Goal: Information Seeking & Learning: Check status

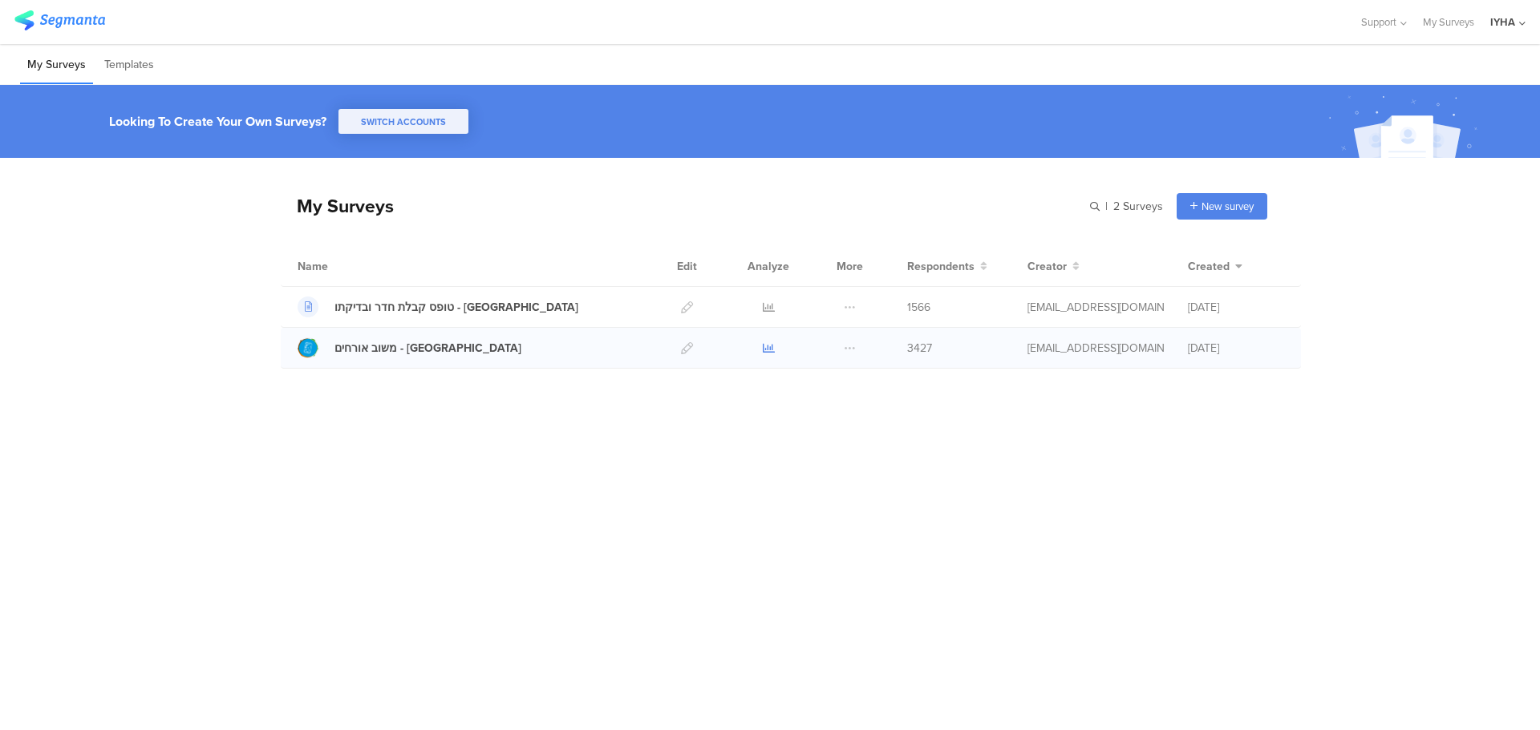
click at [772, 352] on icon at bounding box center [769, 348] width 12 height 12
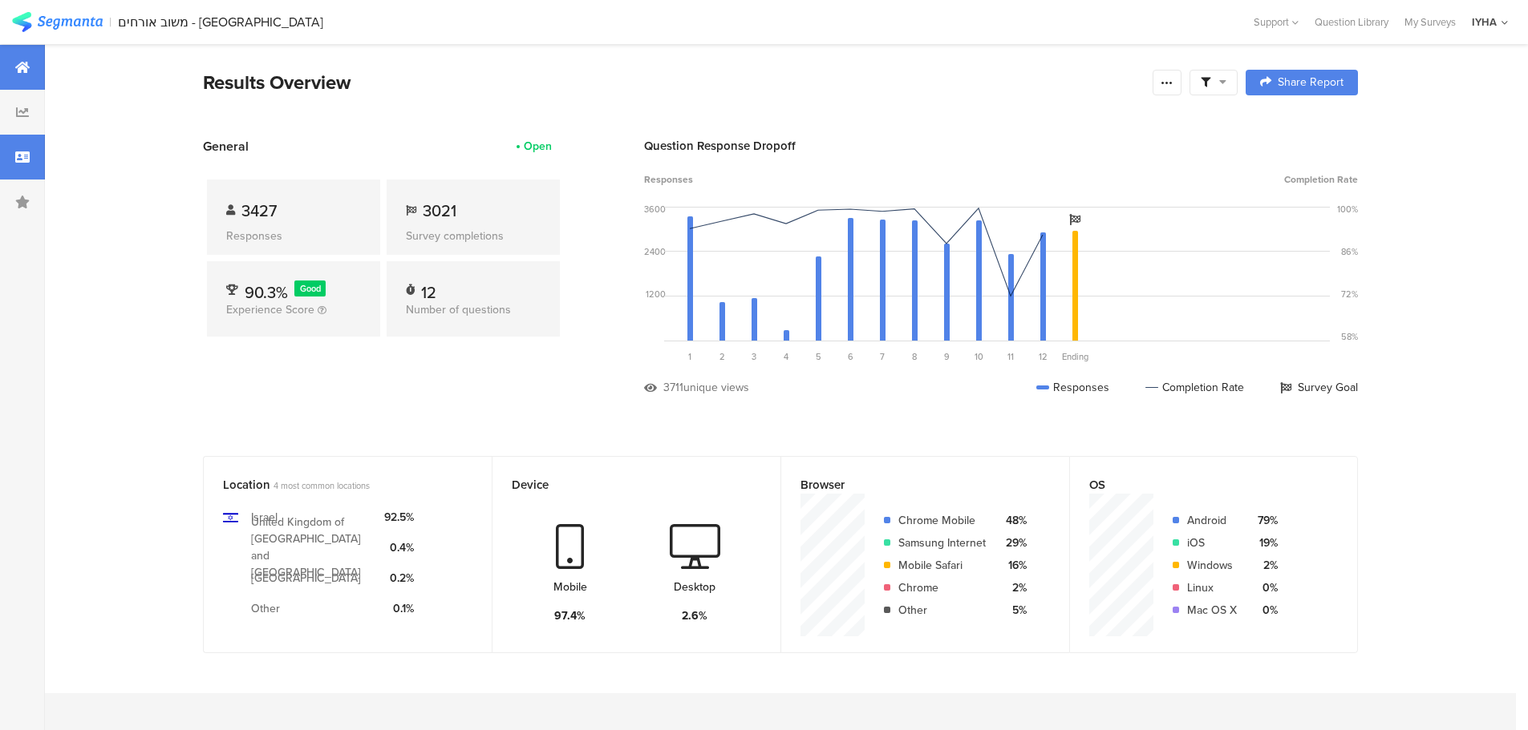
click at [20, 163] on icon at bounding box center [22, 157] width 14 height 13
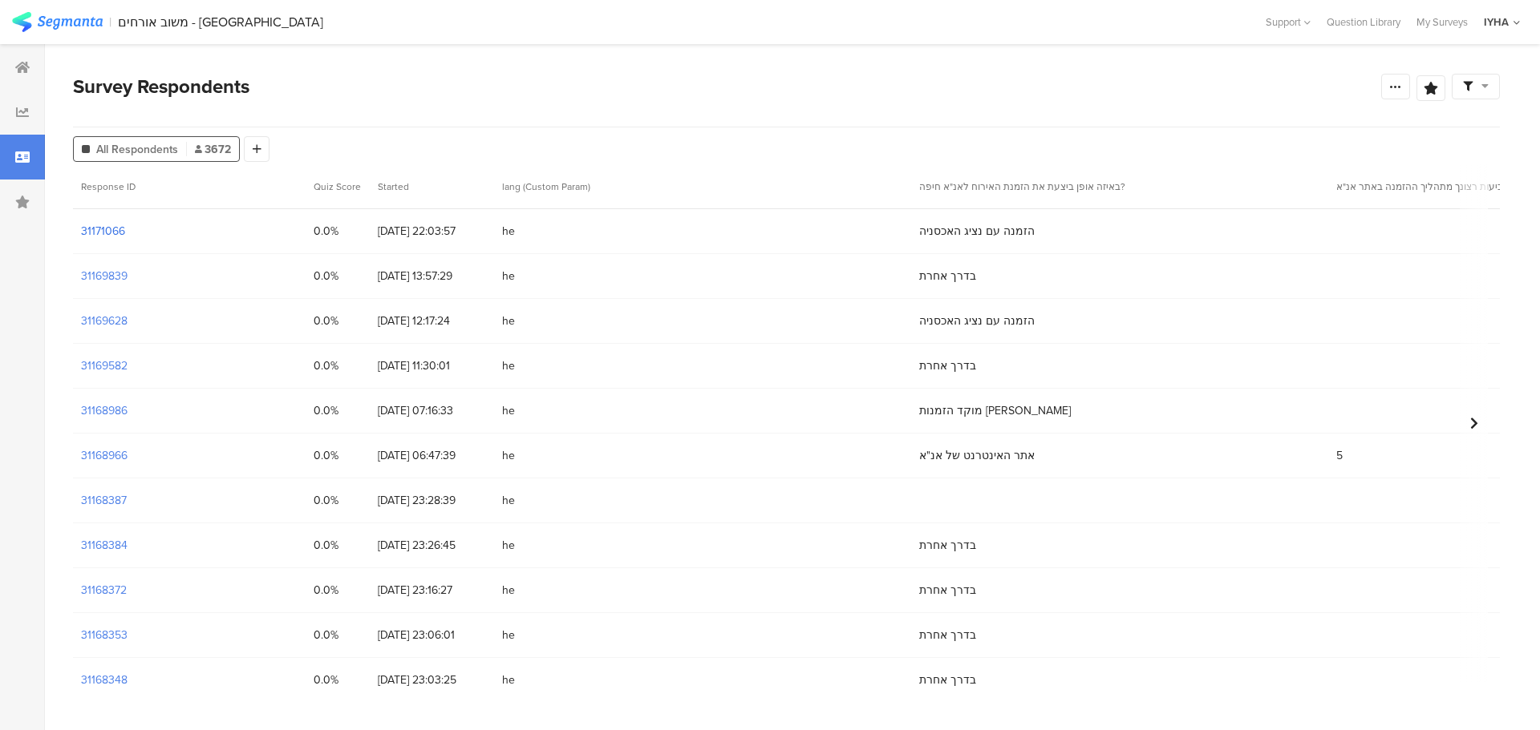
click at [95, 235] on section "31171066" at bounding box center [103, 231] width 44 height 17
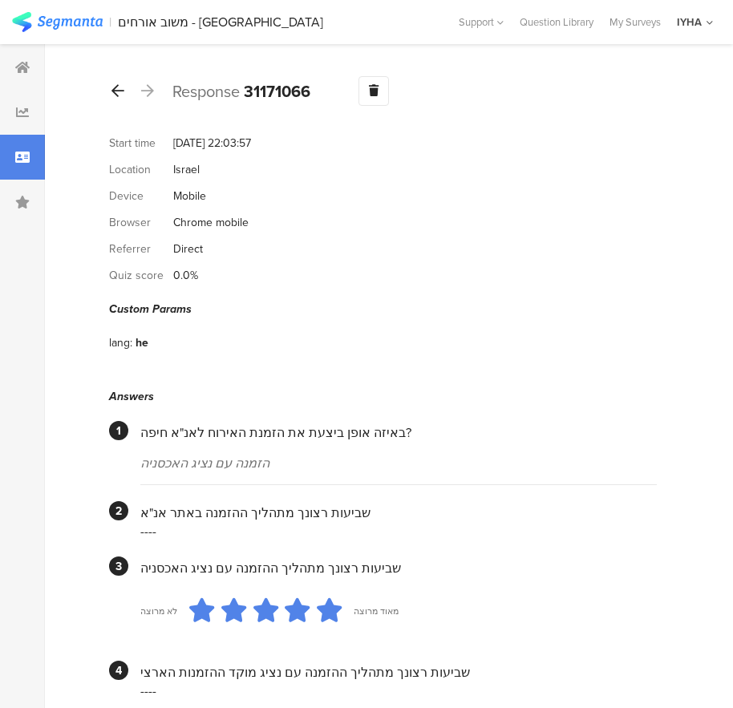
click at [112, 91] on icon at bounding box center [117, 90] width 13 height 14
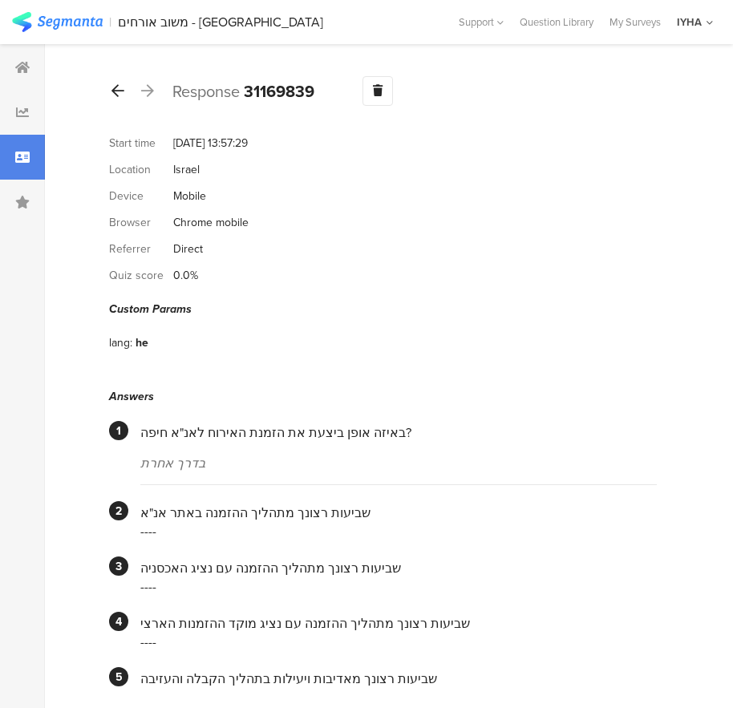
click at [109, 93] on div at bounding box center [118, 92] width 18 height 26
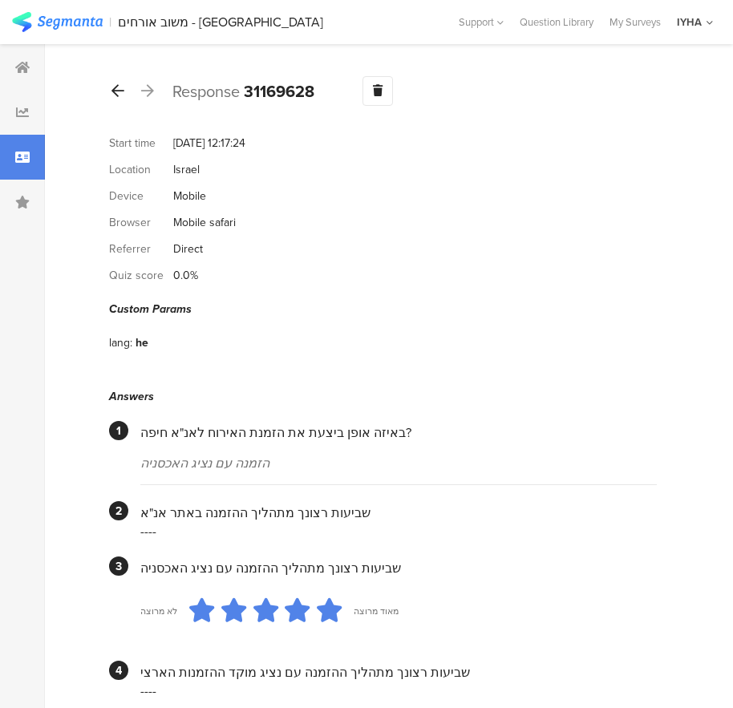
click at [125, 91] on div "Response 31169628 Warning Delete Cancel" at bounding box center [383, 91] width 548 height 30
click at [124, 91] on div at bounding box center [118, 92] width 18 height 26
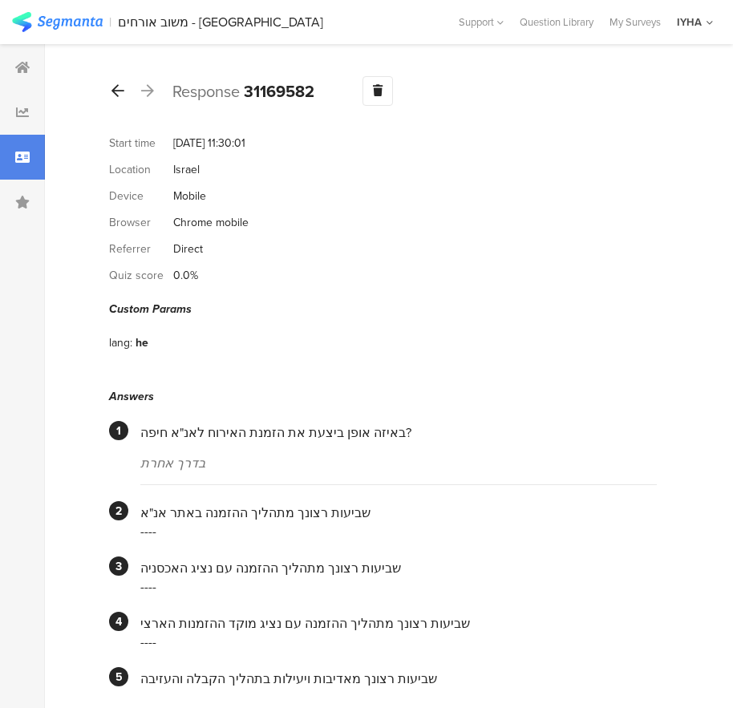
click at [113, 94] on icon at bounding box center [117, 90] width 13 height 14
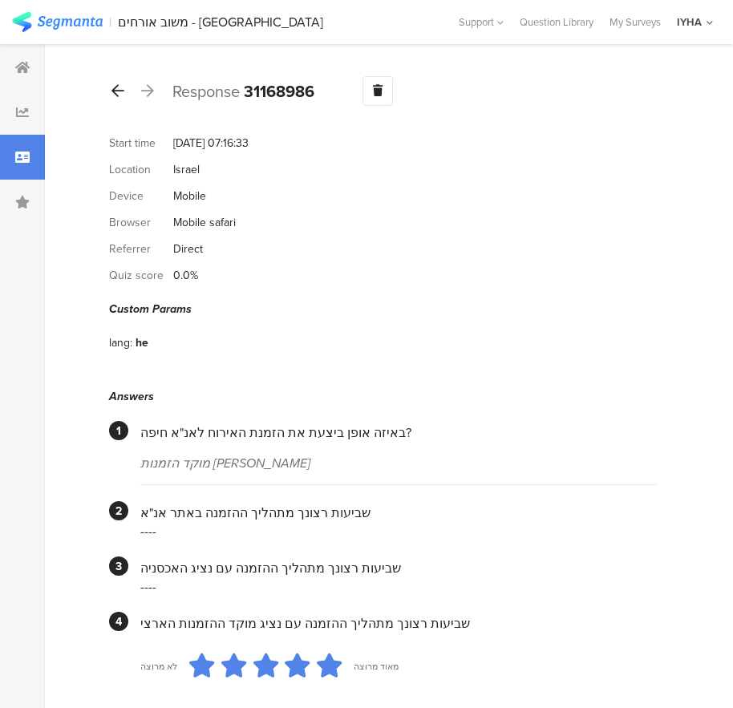
click at [115, 93] on icon at bounding box center [117, 90] width 13 height 14
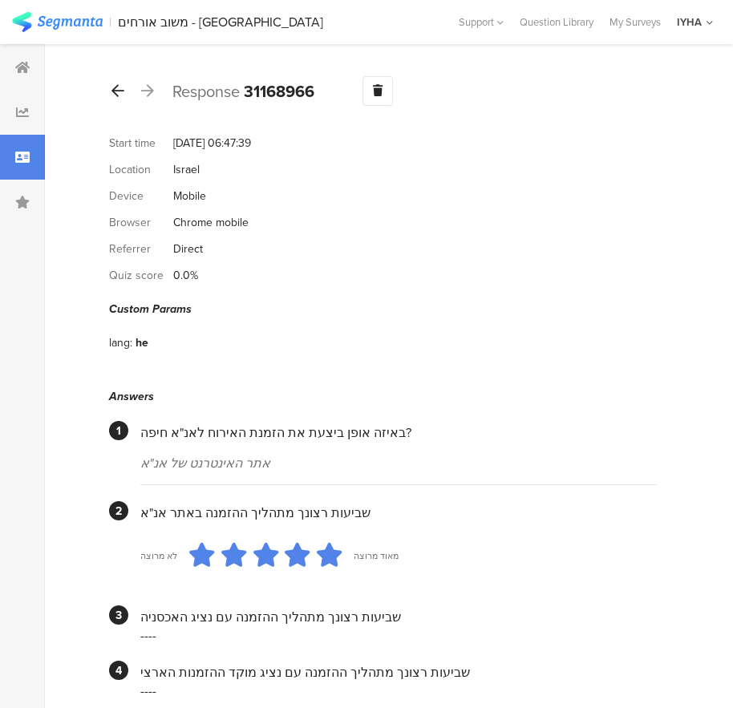
click at [124, 94] on div at bounding box center [118, 92] width 18 height 26
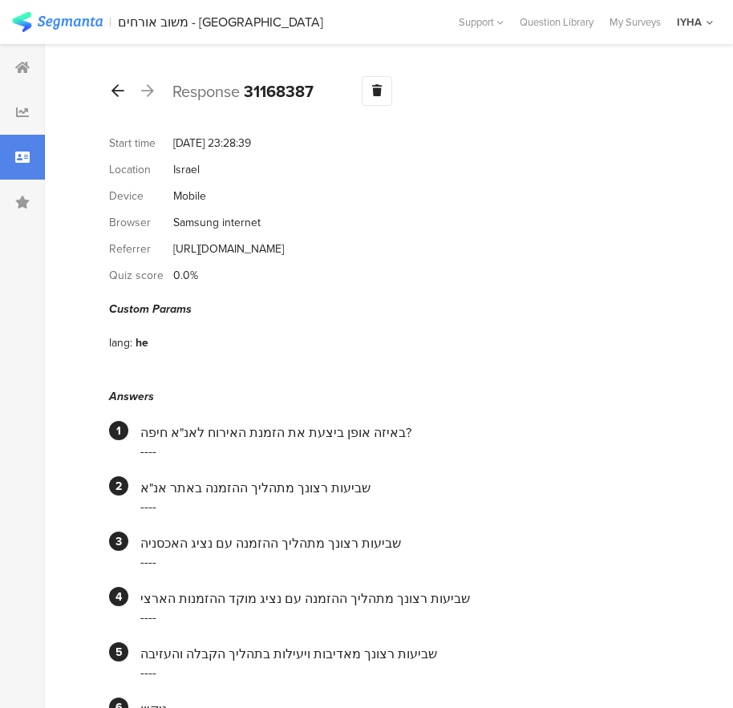
click at [110, 92] on div at bounding box center [118, 92] width 18 height 26
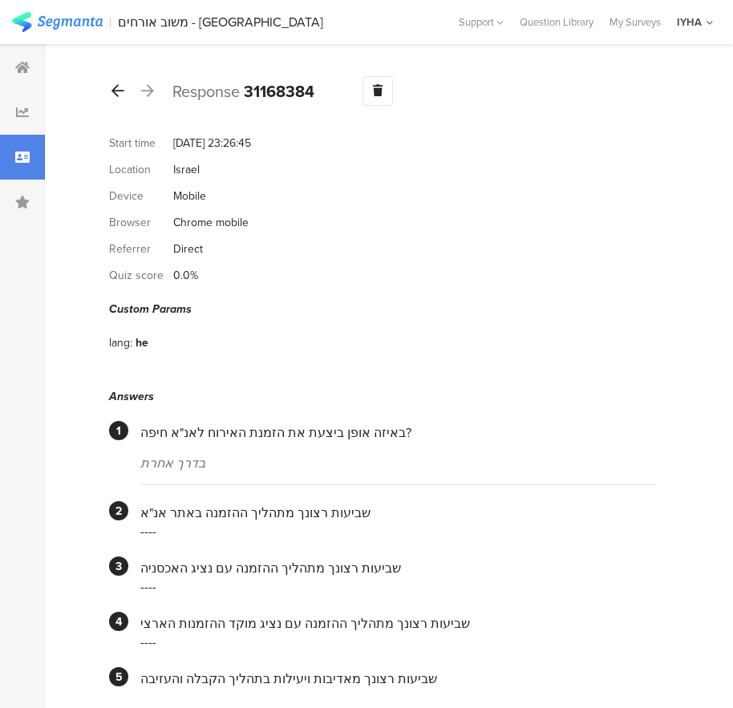
click at [122, 89] on icon at bounding box center [117, 90] width 13 height 14
click at [116, 95] on icon at bounding box center [117, 90] width 13 height 14
click at [123, 94] on icon at bounding box center [117, 90] width 13 height 14
click at [123, 89] on icon at bounding box center [117, 90] width 13 height 14
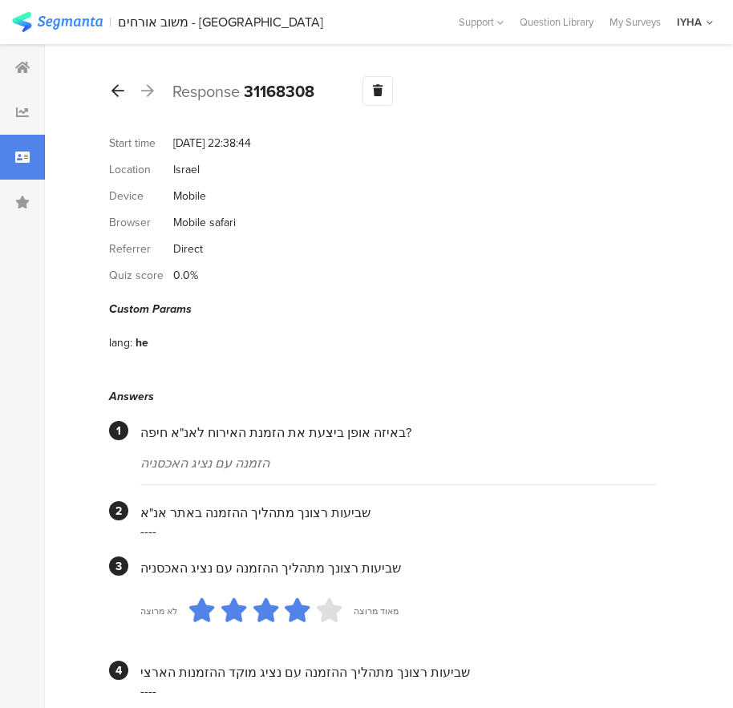
click at [119, 89] on icon at bounding box center [117, 90] width 13 height 14
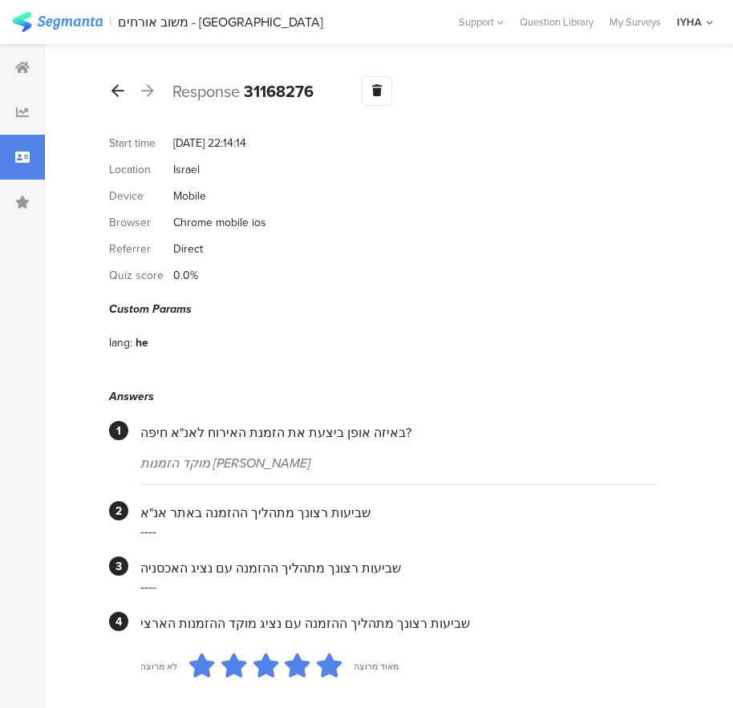
click at [122, 98] on div at bounding box center [118, 92] width 18 height 26
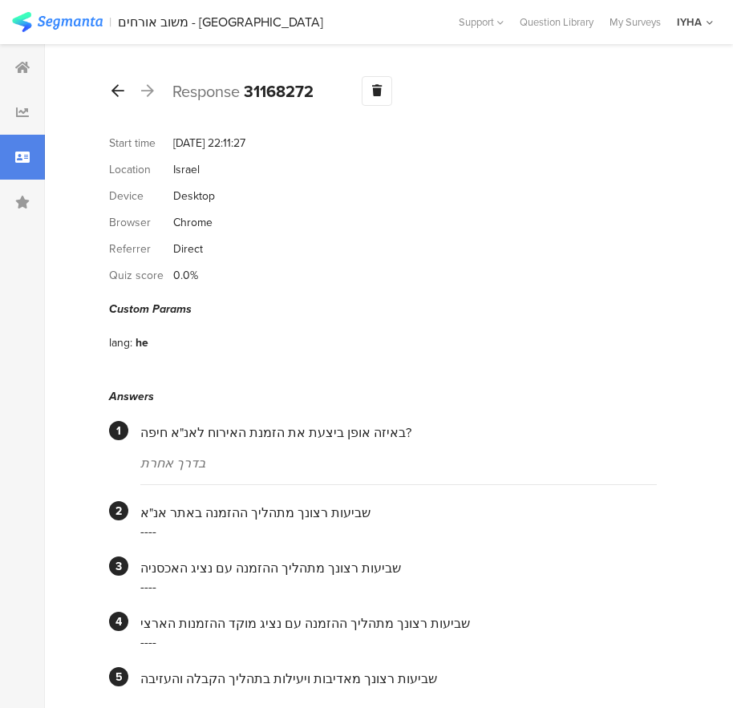
click at [118, 89] on icon at bounding box center [117, 90] width 13 height 14
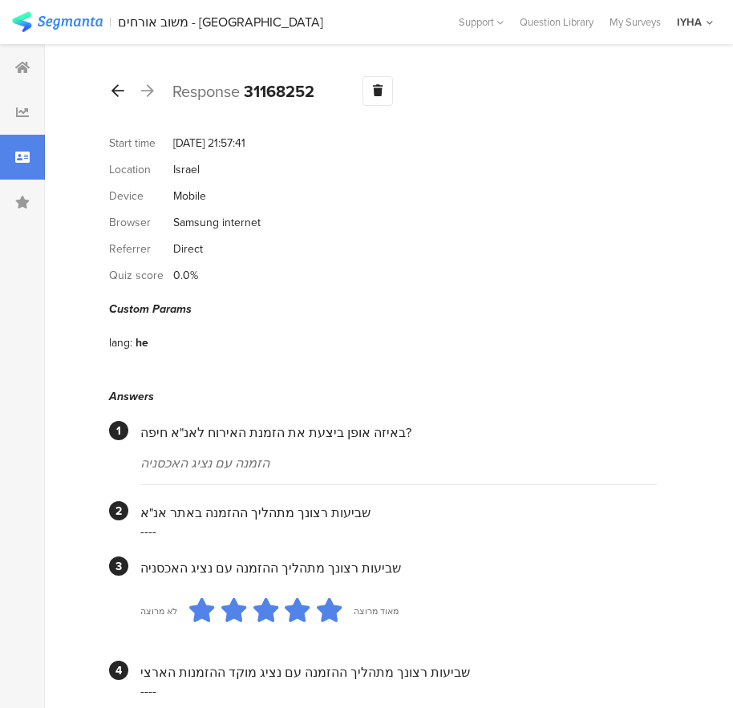
click at [123, 95] on icon at bounding box center [117, 90] width 13 height 14
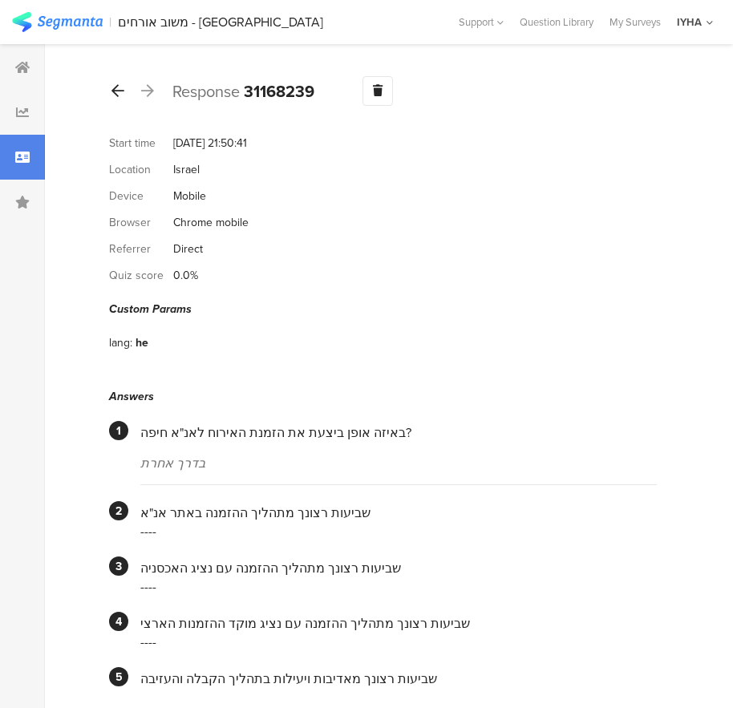
click at [122, 92] on icon at bounding box center [117, 90] width 13 height 14
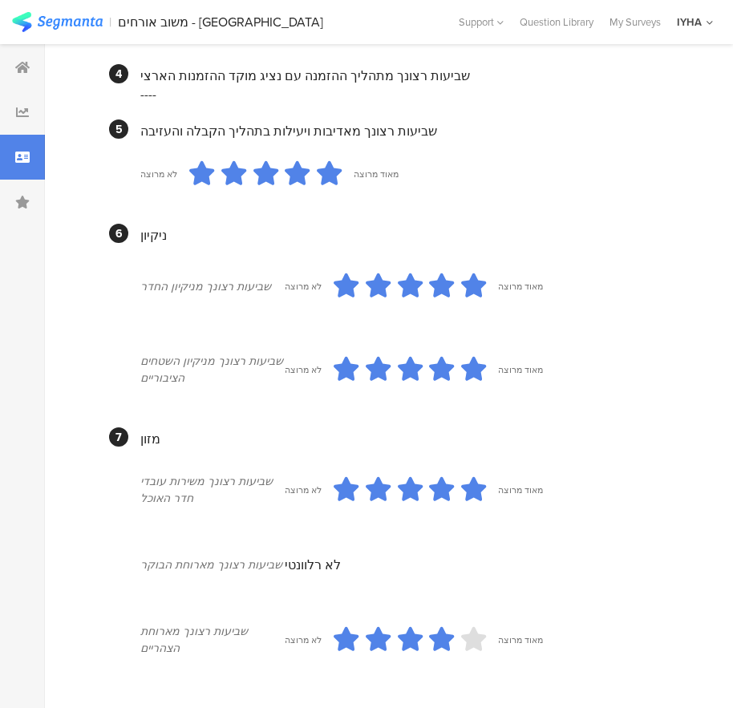
scroll to position [196, 0]
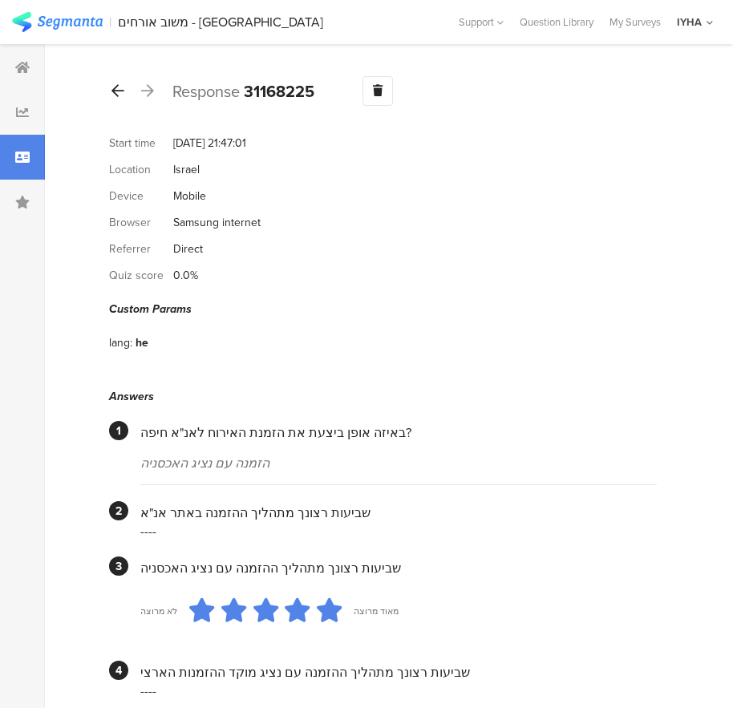
click at [122, 92] on icon at bounding box center [117, 90] width 13 height 14
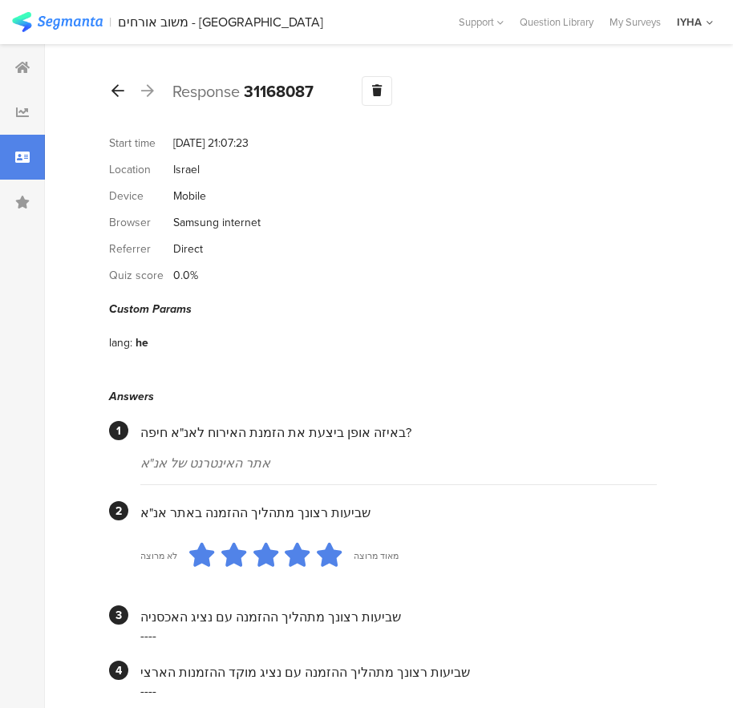
click at [122, 92] on icon at bounding box center [117, 90] width 13 height 14
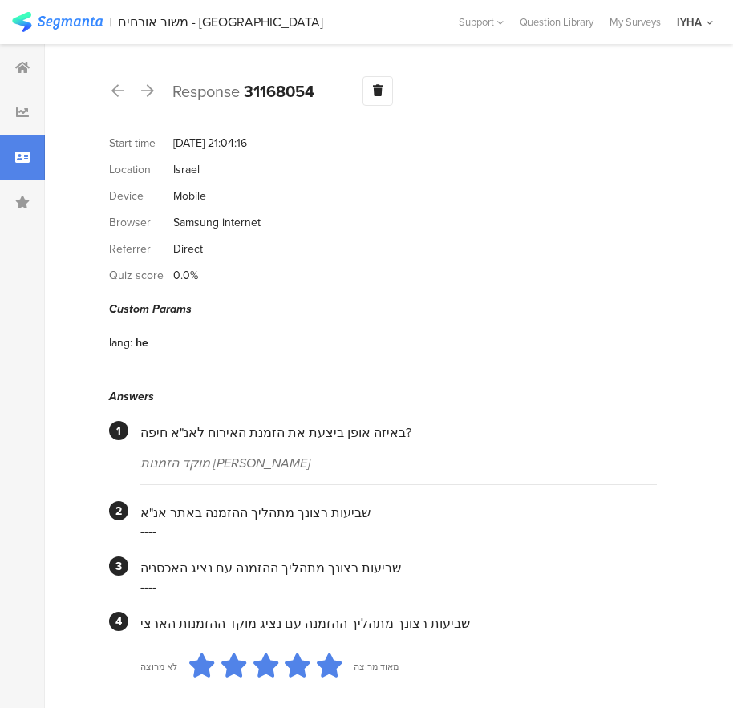
click at [121, 91] on icon at bounding box center [117, 90] width 13 height 14
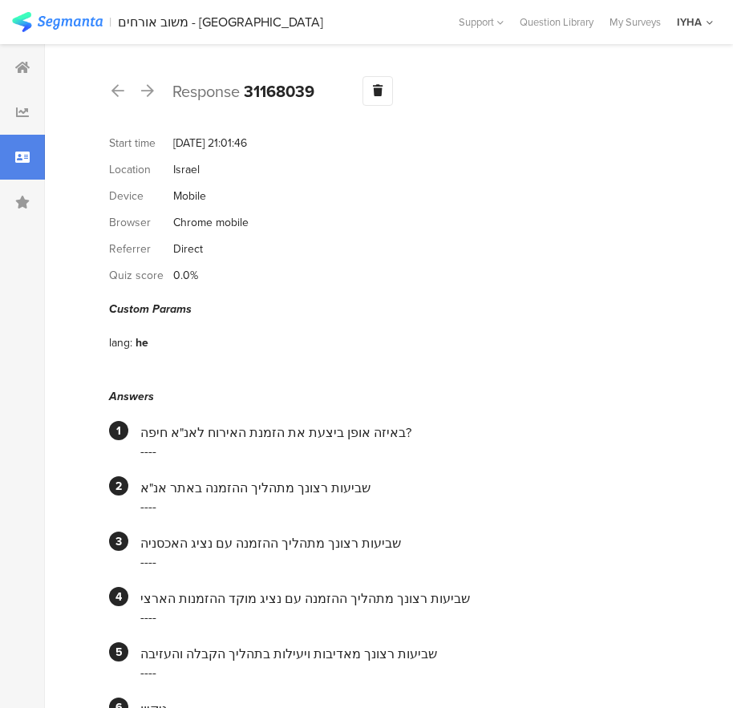
click at [121, 91] on icon at bounding box center [117, 90] width 13 height 14
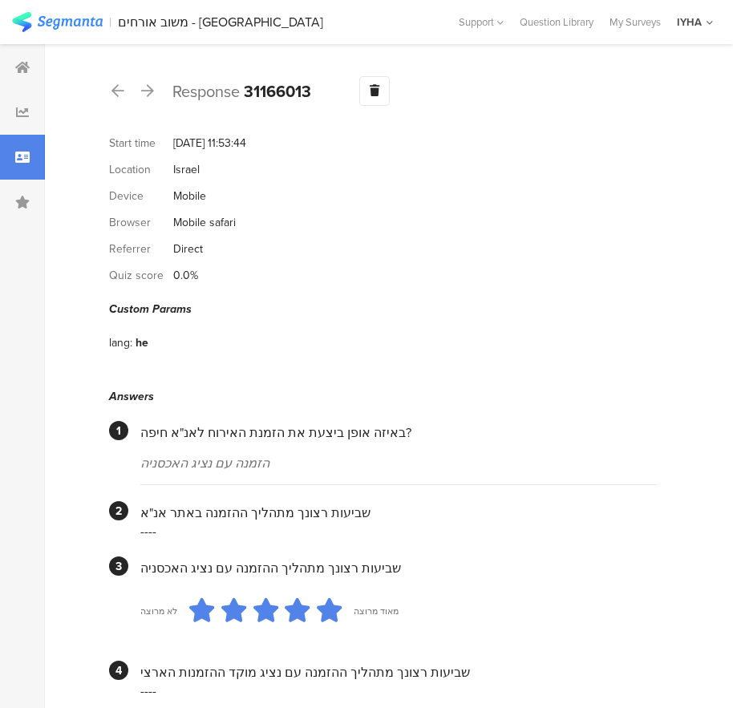
click at [121, 91] on icon at bounding box center [117, 90] width 13 height 14
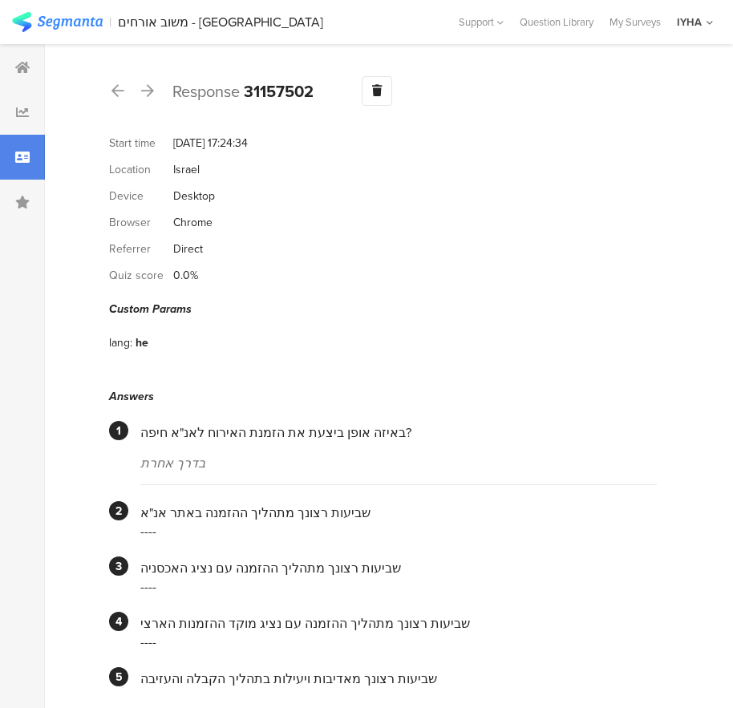
click at [121, 91] on icon at bounding box center [117, 90] width 13 height 14
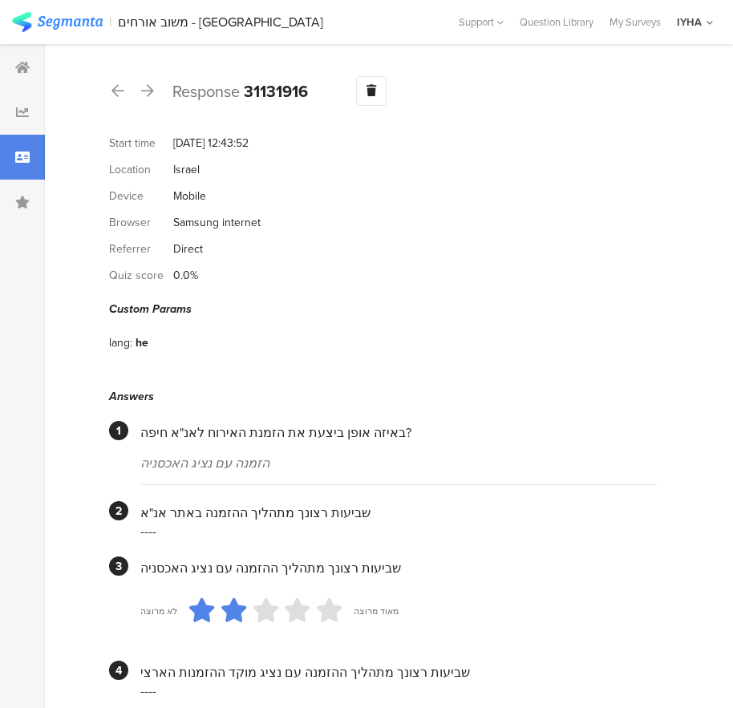
click at [121, 91] on icon at bounding box center [117, 90] width 13 height 14
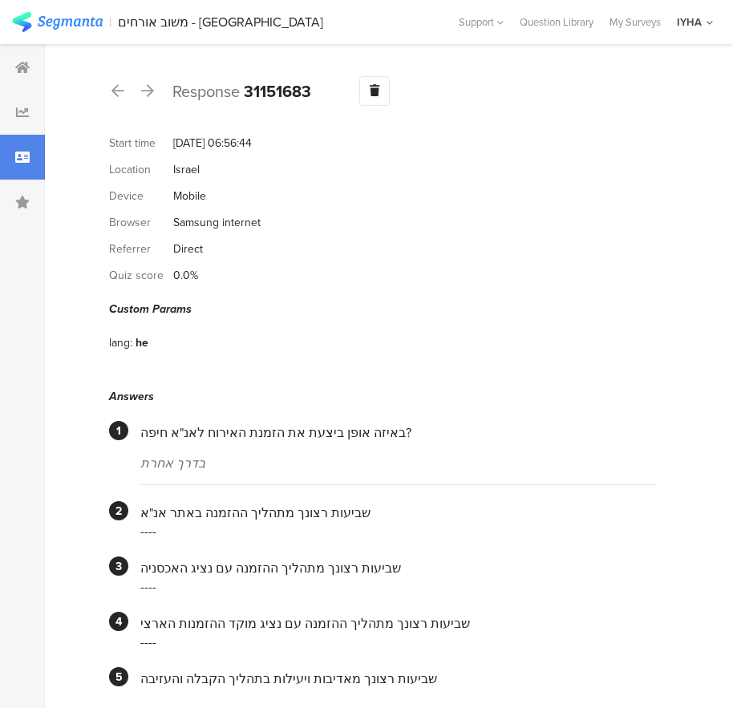
click at [121, 91] on icon at bounding box center [117, 90] width 13 height 14
